Goal: Task Accomplishment & Management: Manage account settings

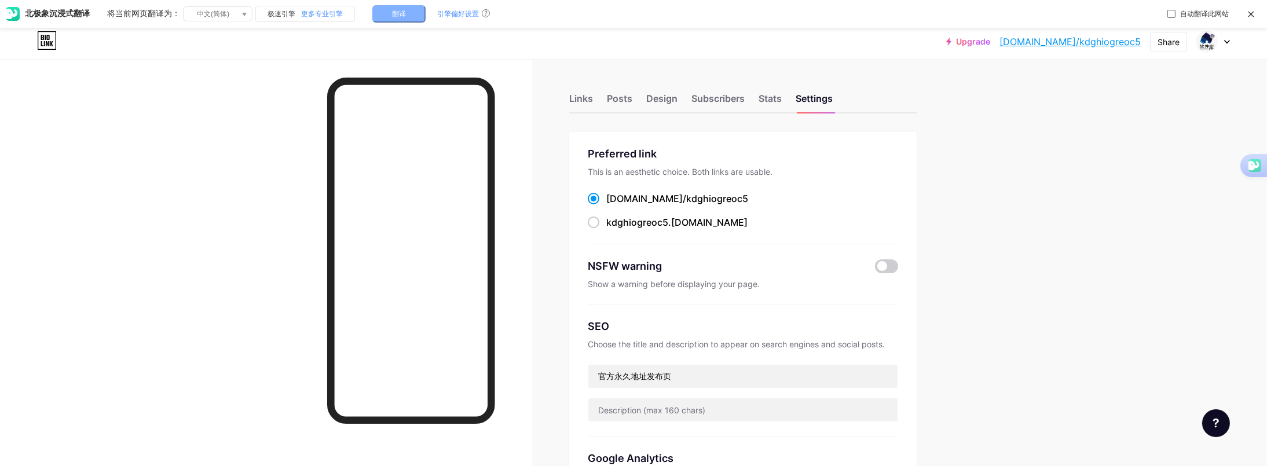
click at [411, 12] on button "翻译" at bounding box center [398, 13] width 53 height 17
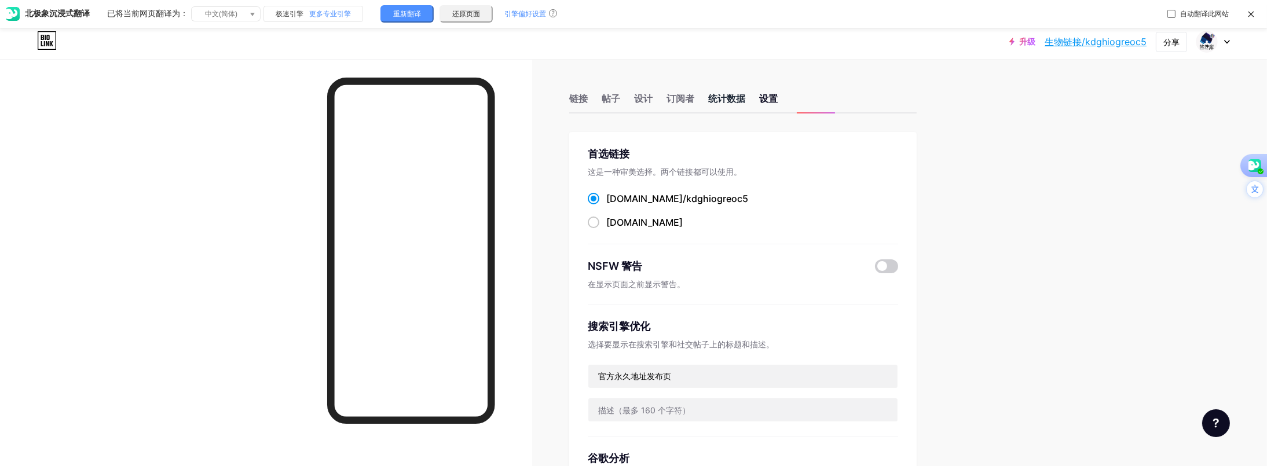
click at [736, 99] on font "统计数据" at bounding box center [726, 99] width 37 height 12
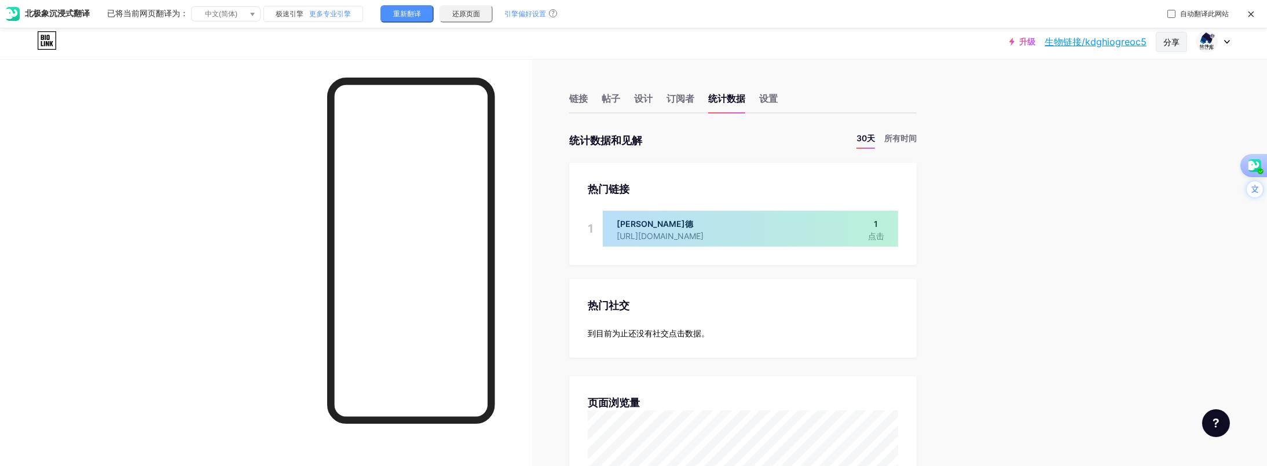
click at [1169, 42] on font "分享" at bounding box center [1171, 42] width 16 height 10
click at [1099, 79] on div "复制链接" at bounding box center [1100, 84] width 173 height 28
click at [161, 295] on div at bounding box center [266, 292] width 532 height 466
drag, startPoint x: 585, startPoint y: 100, endPoint x: 581, endPoint y: 111, distance: 11.0
click at [585, 100] on font "链接" at bounding box center [578, 99] width 19 height 12
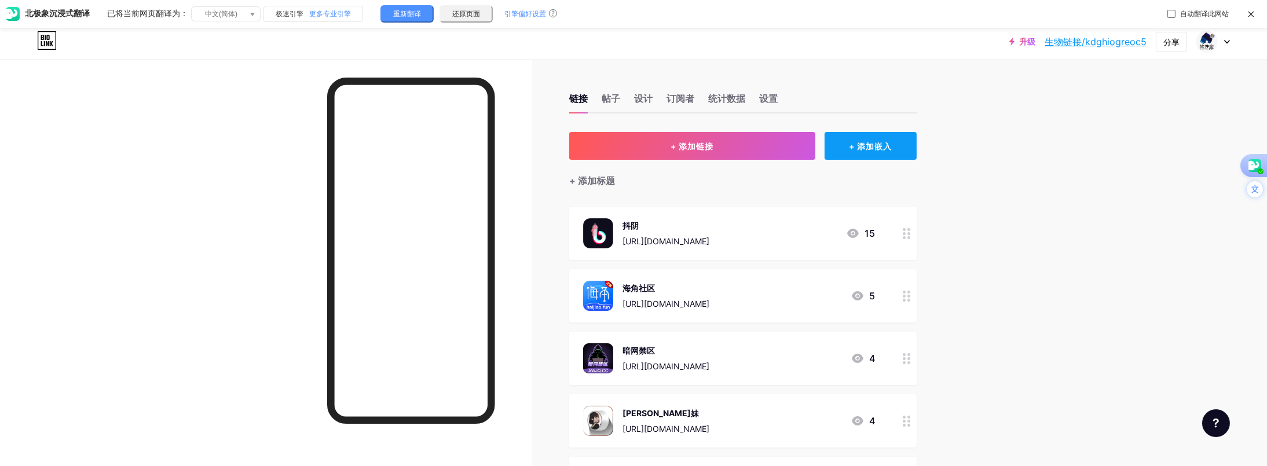
click at [870, 146] on font "+ 添加嵌入" at bounding box center [870, 146] width 43 height 10
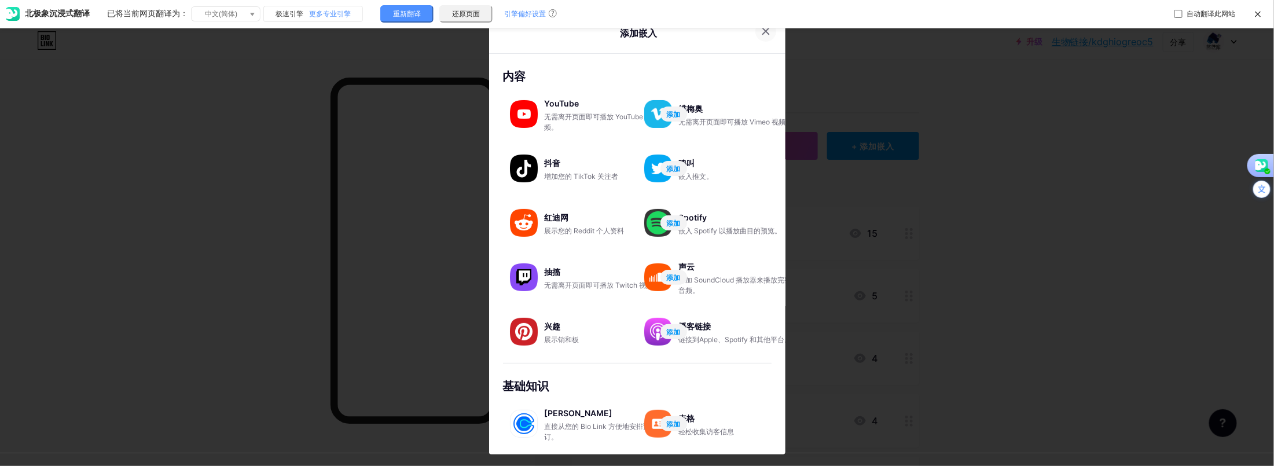
click at [763, 33] on icon at bounding box center [766, 31] width 6 height 6
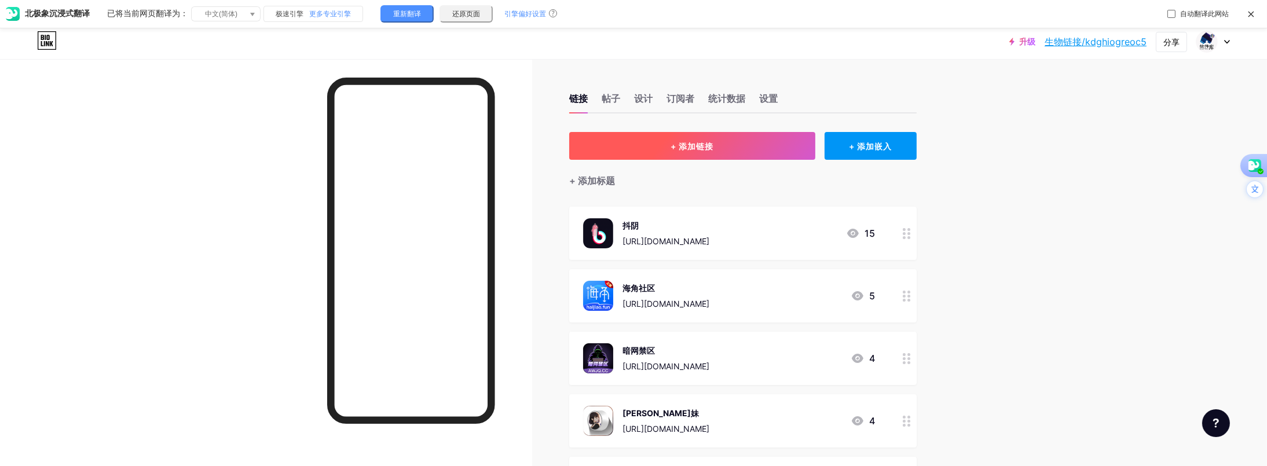
click at [776, 141] on button "+ 添加链接" at bounding box center [692, 146] width 246 height 28
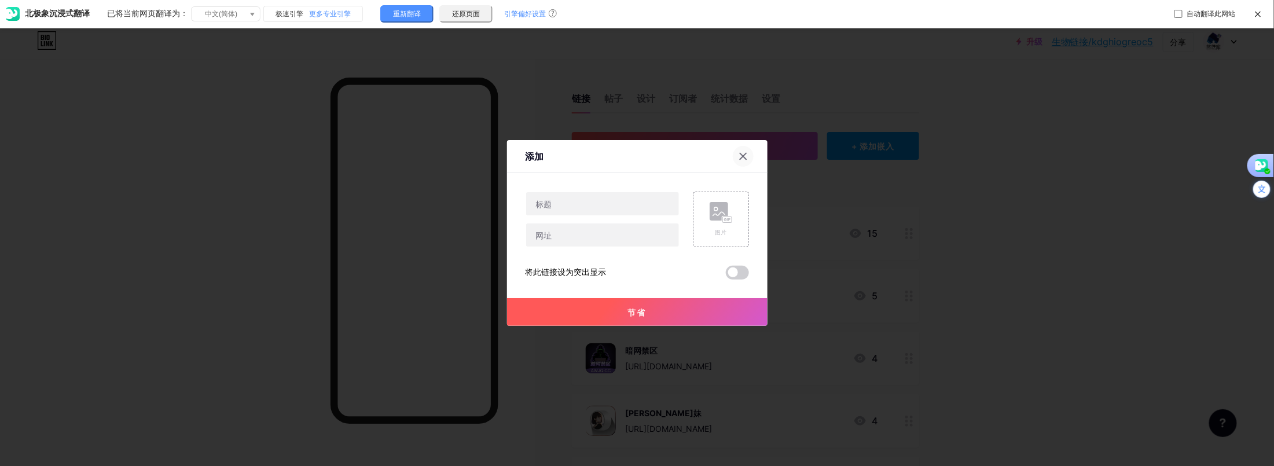
click at [742, 157] on icon at bounding box center [743, 156] width 6 height 6
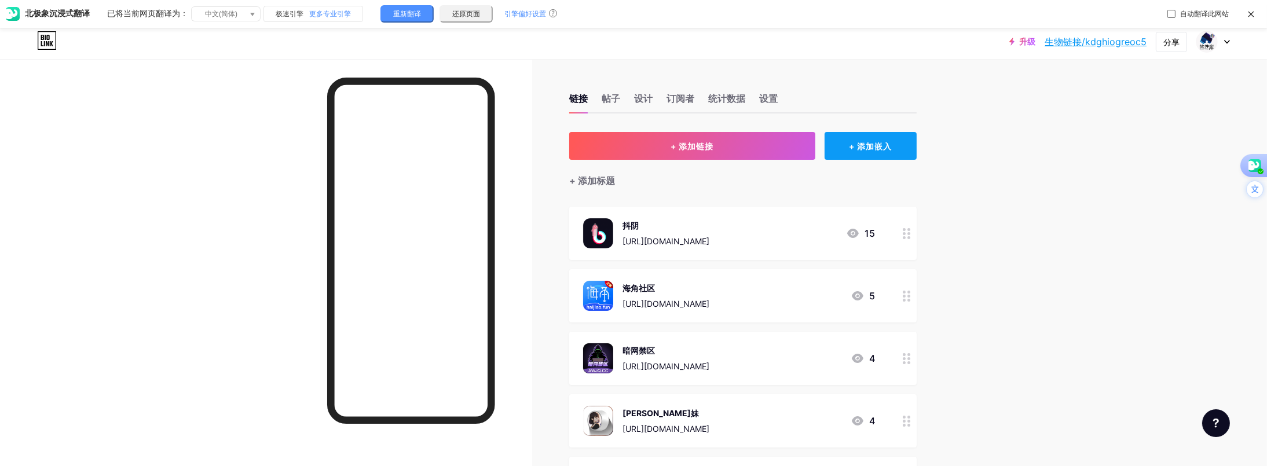
click at [855, 151] on font "+ 添加嵌入" at bounding box center [870, 146] width 43 height 10
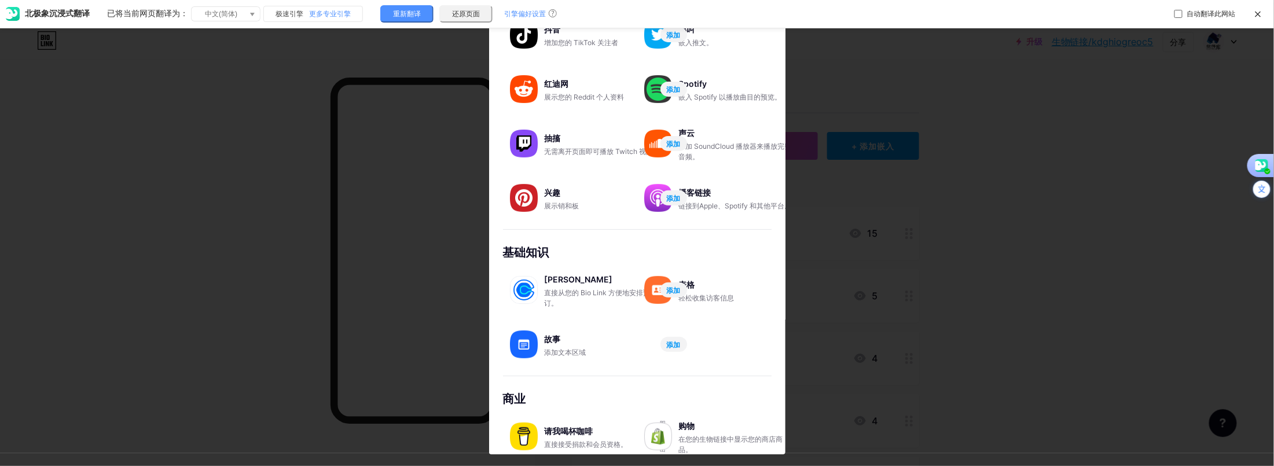
scroll to position [146, 0]
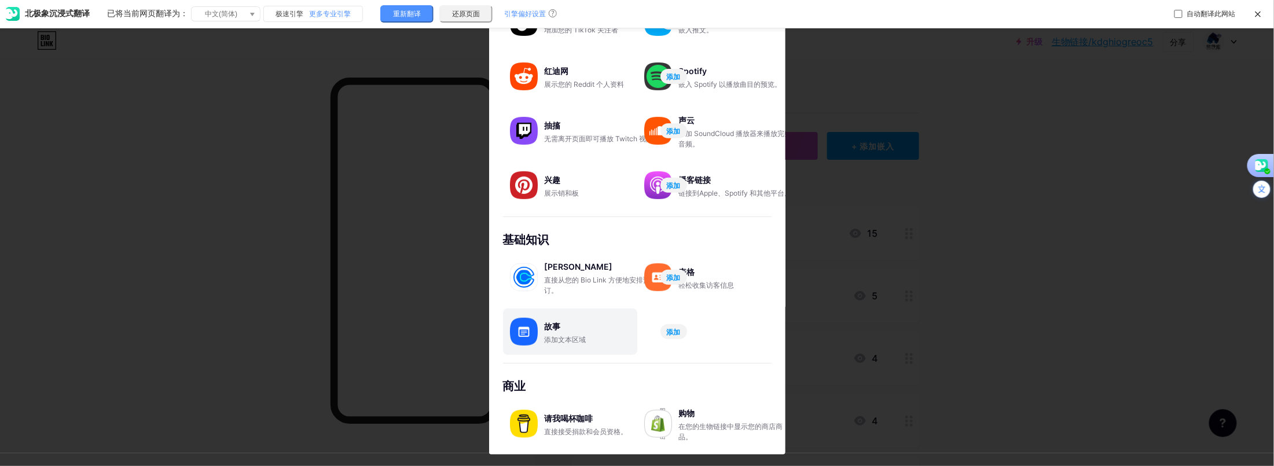
click at [573, 345] on div "故事 添加文本区域 添加" at bounding box center [570, 332] width 134 height 46
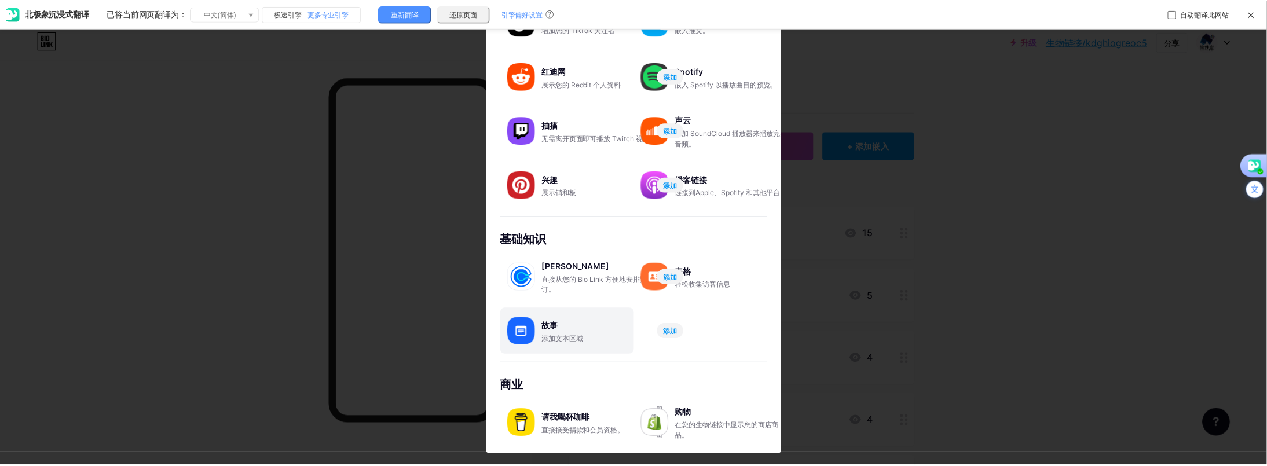
scroll to position [0, 0]
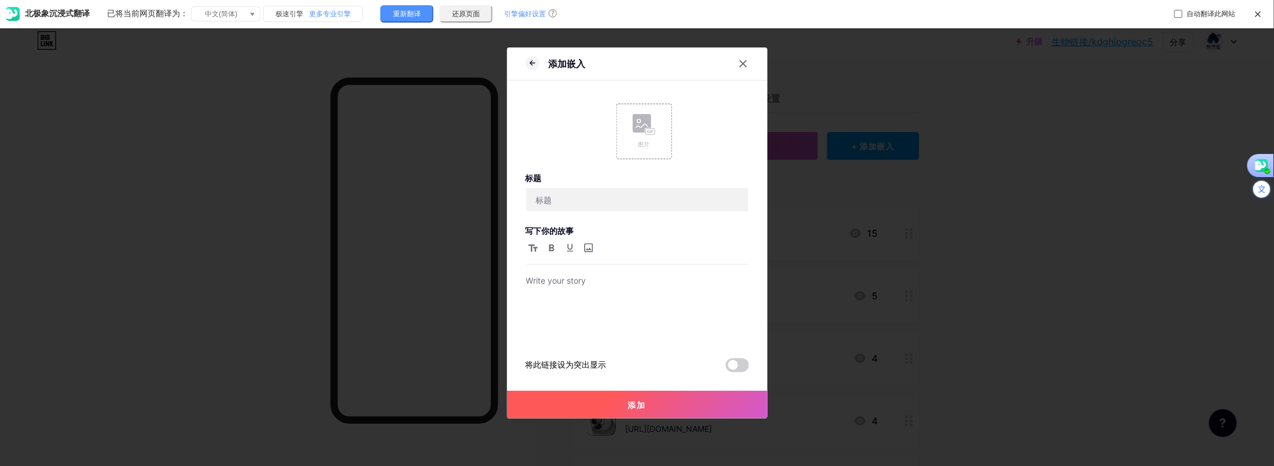
click at [556, 124] on div "图片" at bounding box center [637, 132] width 223 height 56
click at [557, 202] on input "text" at bounding box center [637, 199] width 222 height 23
type input "_"
type input "——————————————————————"
click at [651, 398] on button "添加" at bounding box center [637, 405] width 261 height 28
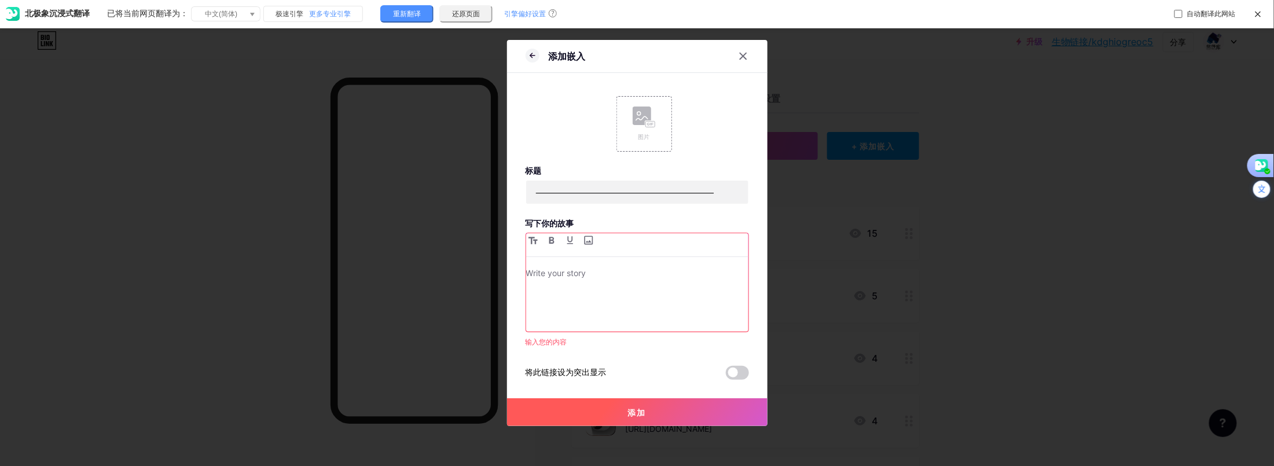
click at [607, 281] on p at bounding box center [637, 274] width 222 height 16
drag, startPoint x: 721, startPoint y: 192, endPoint x: 444, endPoint y: 170, distance: 278.2
click at [444, 170] on div "添加嵌入 图片 标题 —————————————————————— 写下你的故事 输入您的内容 将此链接设为突出显示 添加 图片 将此链接设为突出显示 节省" at bounding box center [637, 233] width 1274 height 466
click at [604, 295] on div at bounding box center [637, 298] width 222 height 65
click at [629, 285] on div at bounding box center [637, 298] width 222 height 65
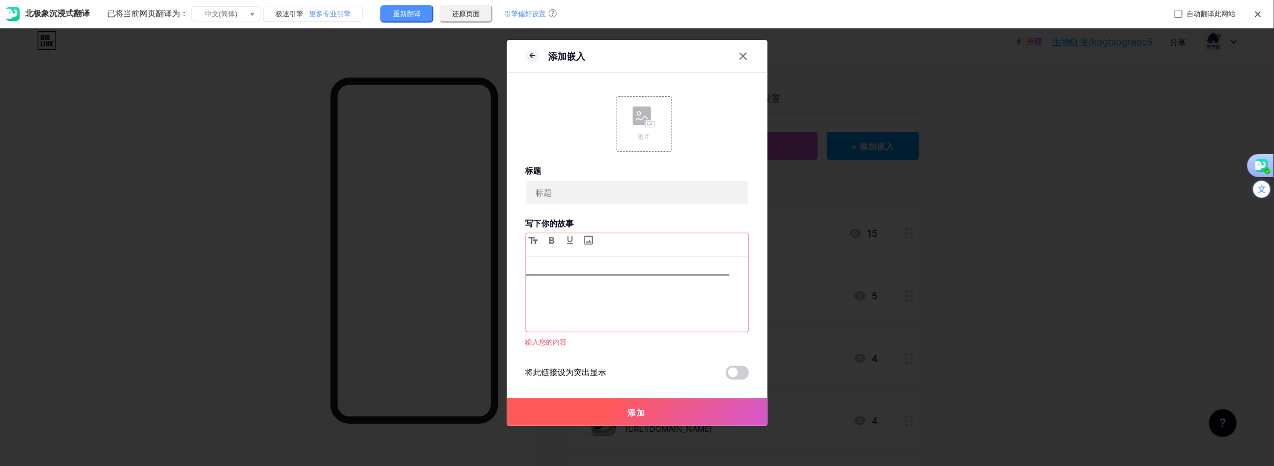
click at [668, 410] on button "添加" at bounding box center [637, 412] width 261 height 28
click at [585, 196] on input "text" at bounding box center [637, 192] width 222 height 23
paste input "——————————————————————"
type input "——————————————————————"
click at [595, 408] on button "添加" at bounding box center [637, 412] width 261 height 28
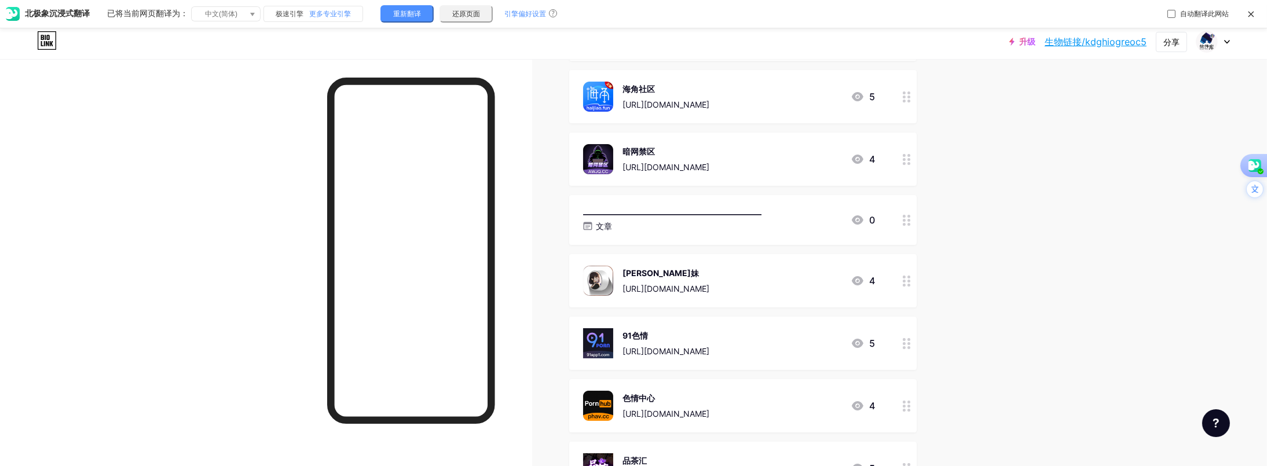
scroll to position [204, 0]
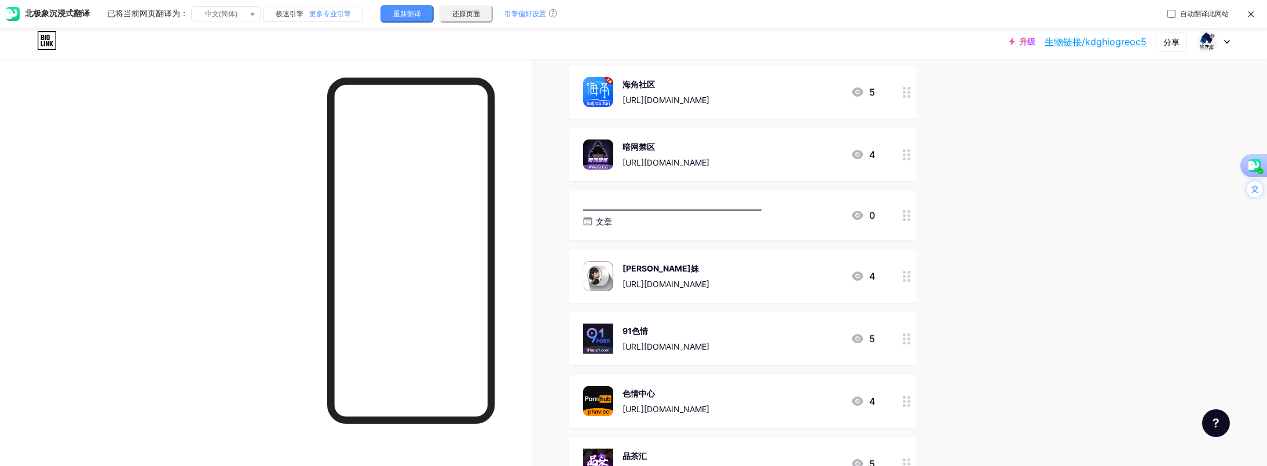
click at [761, 214] on div "——————————————————————" at bounding box center [672, 209] width 178 height 12
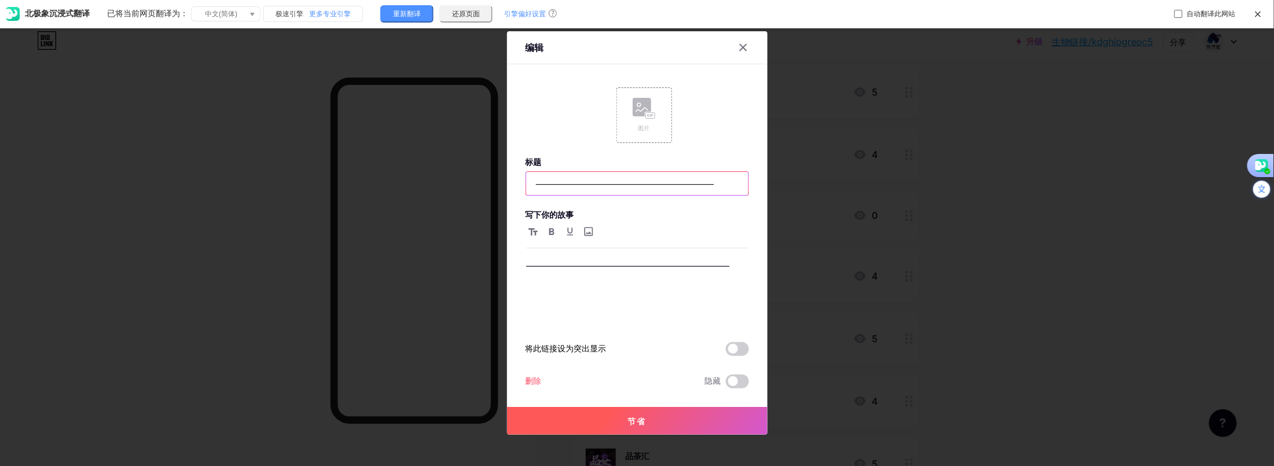
click at [719, 185] on input "——————————————————————" at bounding box center [637, 183] width 222 height 23
type input "——————————————"
click at [741, 276] on div "——————————————————————" at bounding box center [637, 290] width 222 height 65
click at [653, 422] on button "节省" at bounding box center [637, 421] width 261 height 28
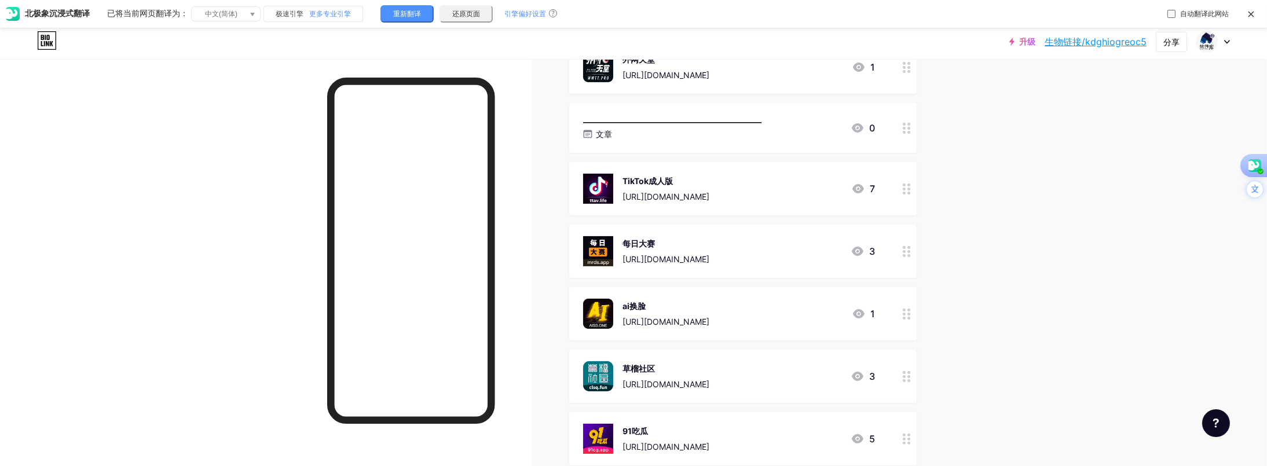
scroll to position [547, 0]
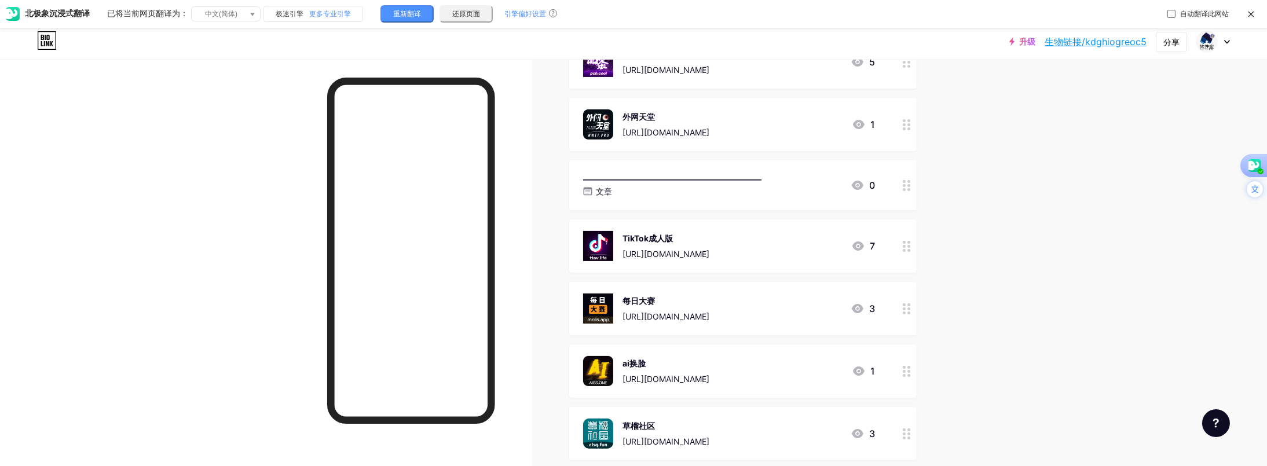
click at [793, 184] on div "—————————————————————— 文章 0" at bounding box center [729, 185] width 292 height 27
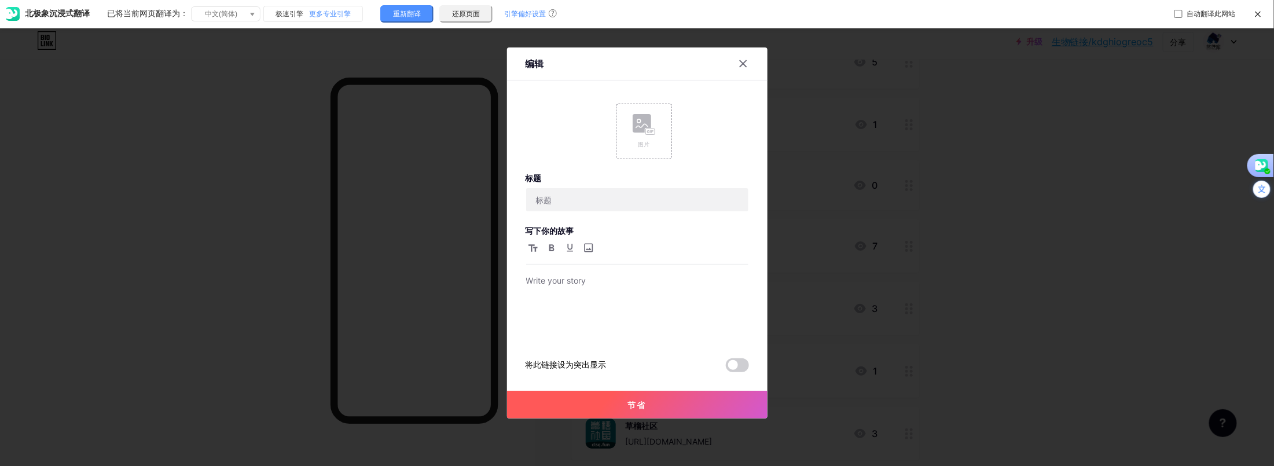
type input "——————————————"
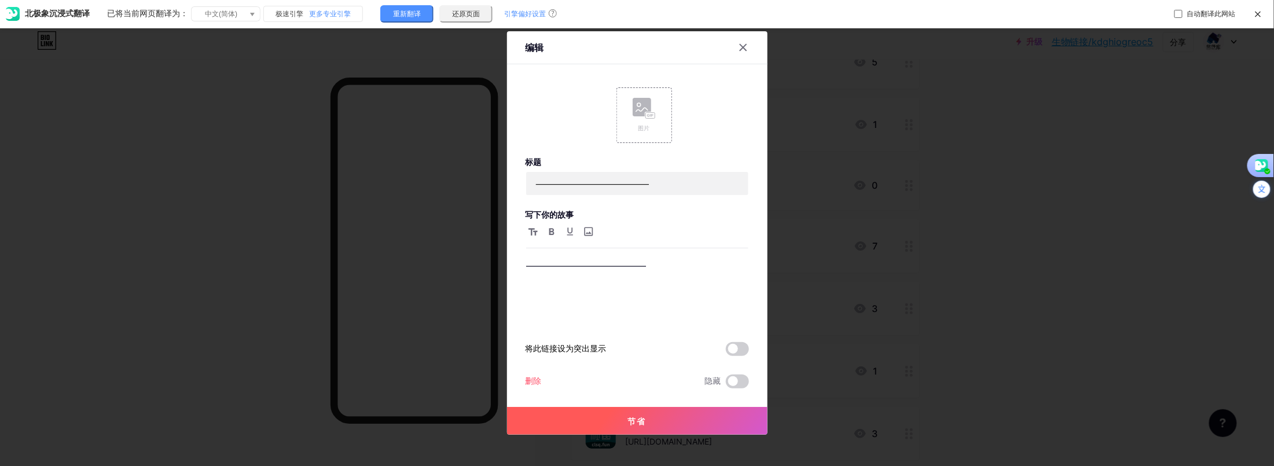
click at [536, 381] on font "删除" at bounding box center [534, 381] width 16 height 10
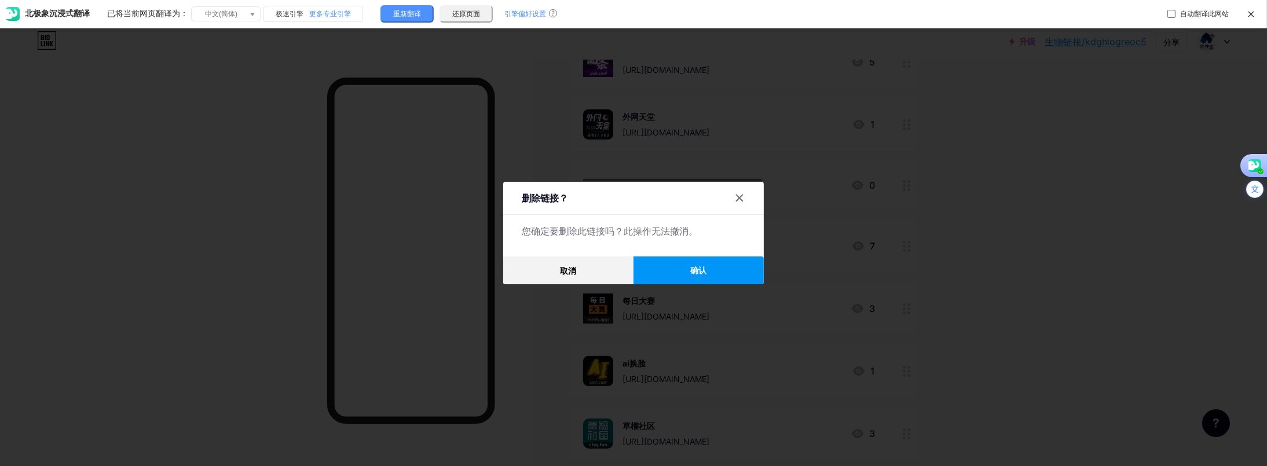
click at [688, 269] on button "确认" at bounding box center [698, 270] width 130 height 28
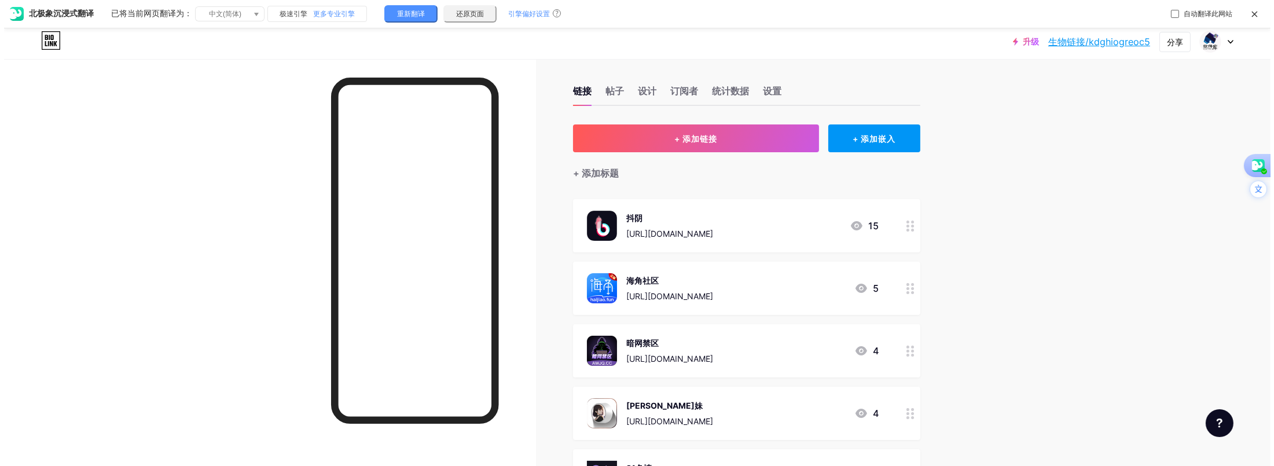
scroll to position [0, 0]
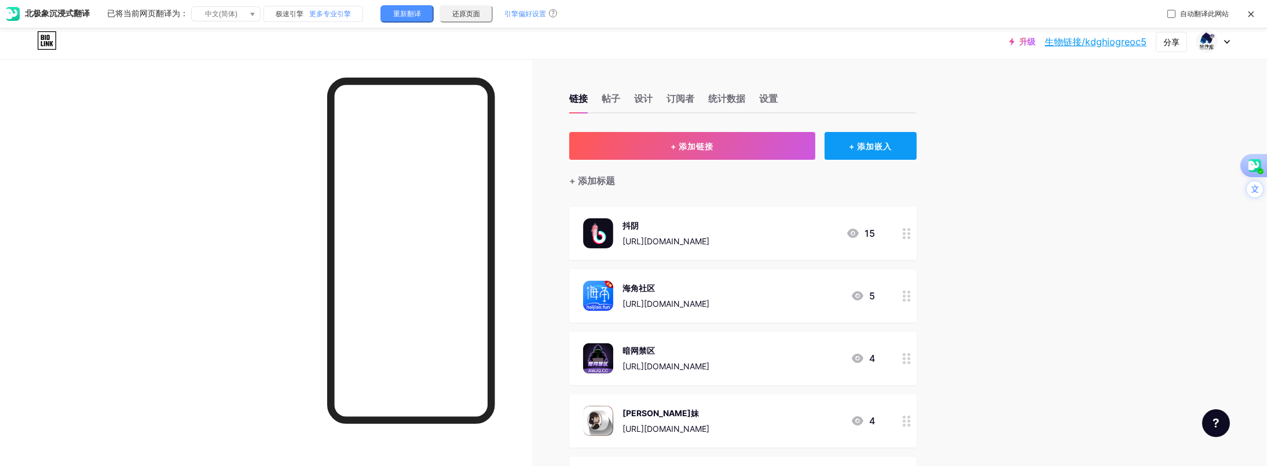
click at [864, 145] on font "+ 添加嵌入" at bounding box center [870, 146] width 43 height 10
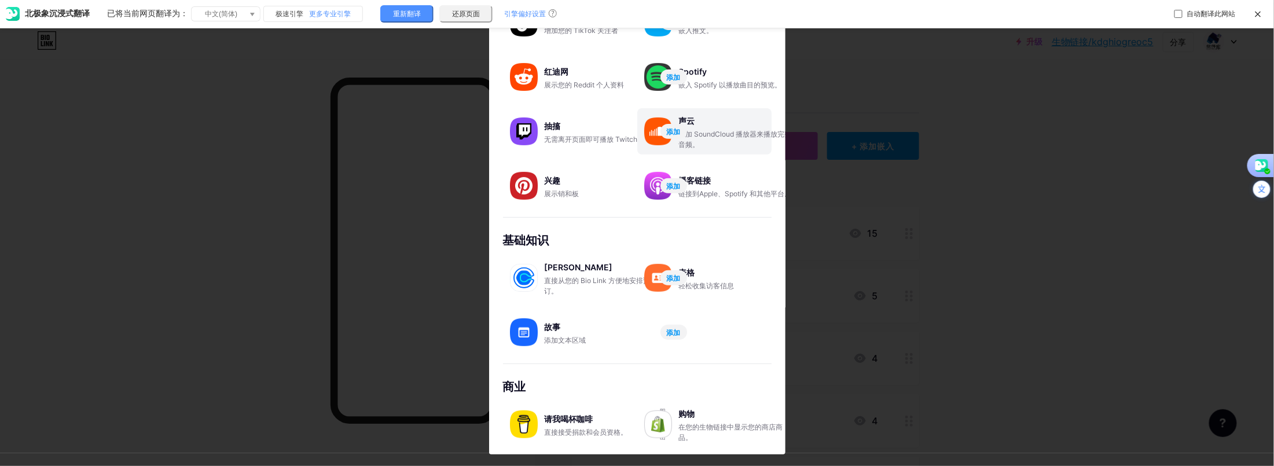
scroll to position [146, 0]
click at [718, 278] on div "表格" at bounding box center [737, 272] width 116 height 16
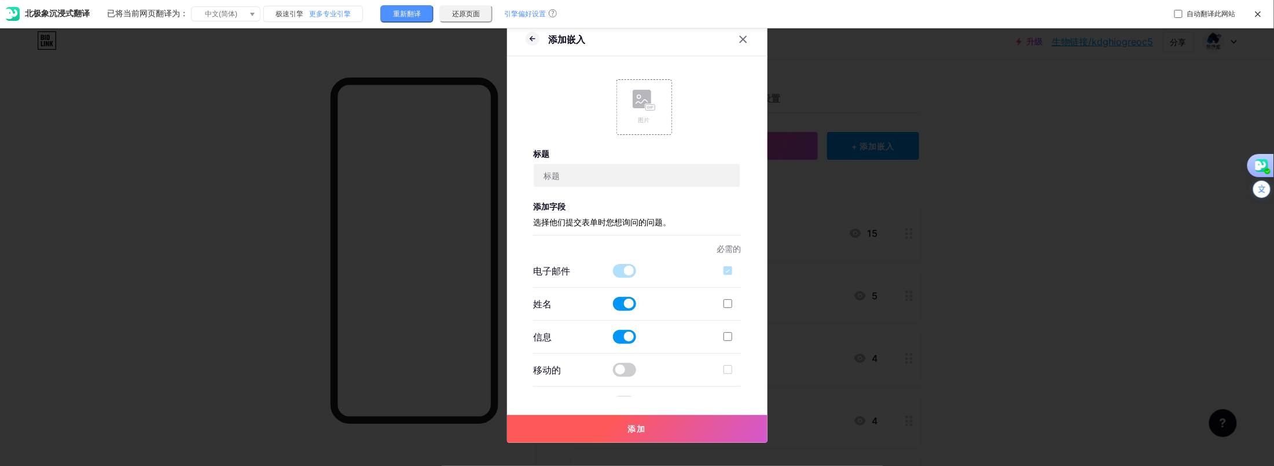
click at [527, 42] on icon at bounding box center [533, 39] width 14 height 14
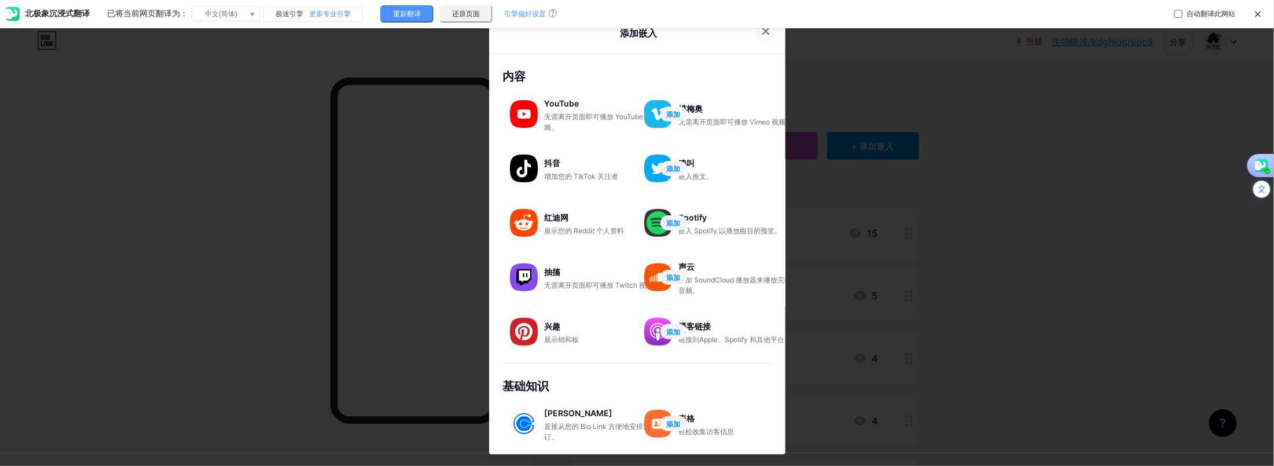
click at [764, 32] on icon at bounding box center [766, 31] width 6 height 6
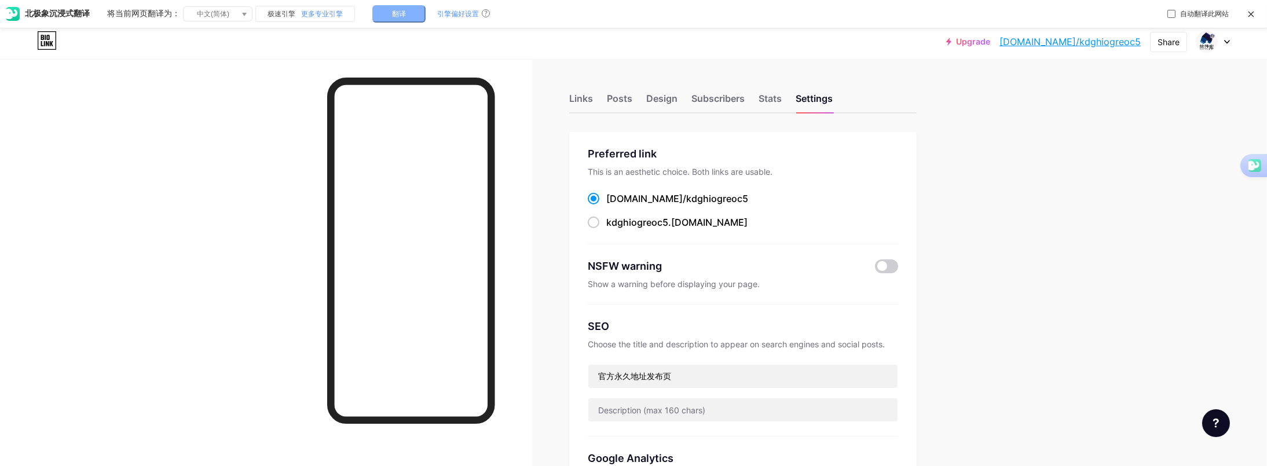
click at [406, 17] on button "翻译" at bounding box center [398, 13] width 53 height 17
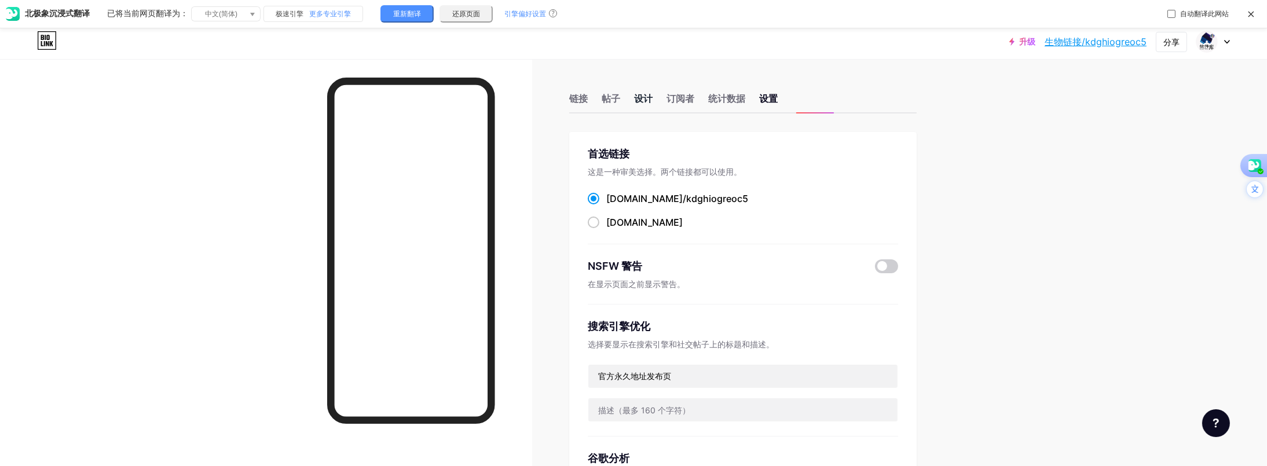
click at [643, 100] on font "设计" at bounding box center [643, 99] width 19 height 12
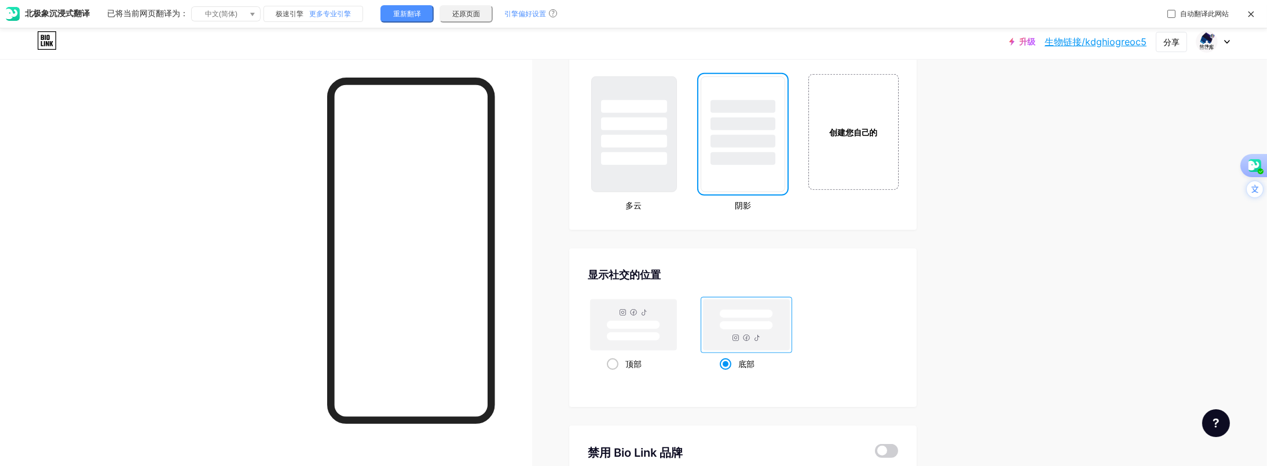
scroll to position [1362, 0]
